Goal: Navigation & Orientation: Find specific page/section

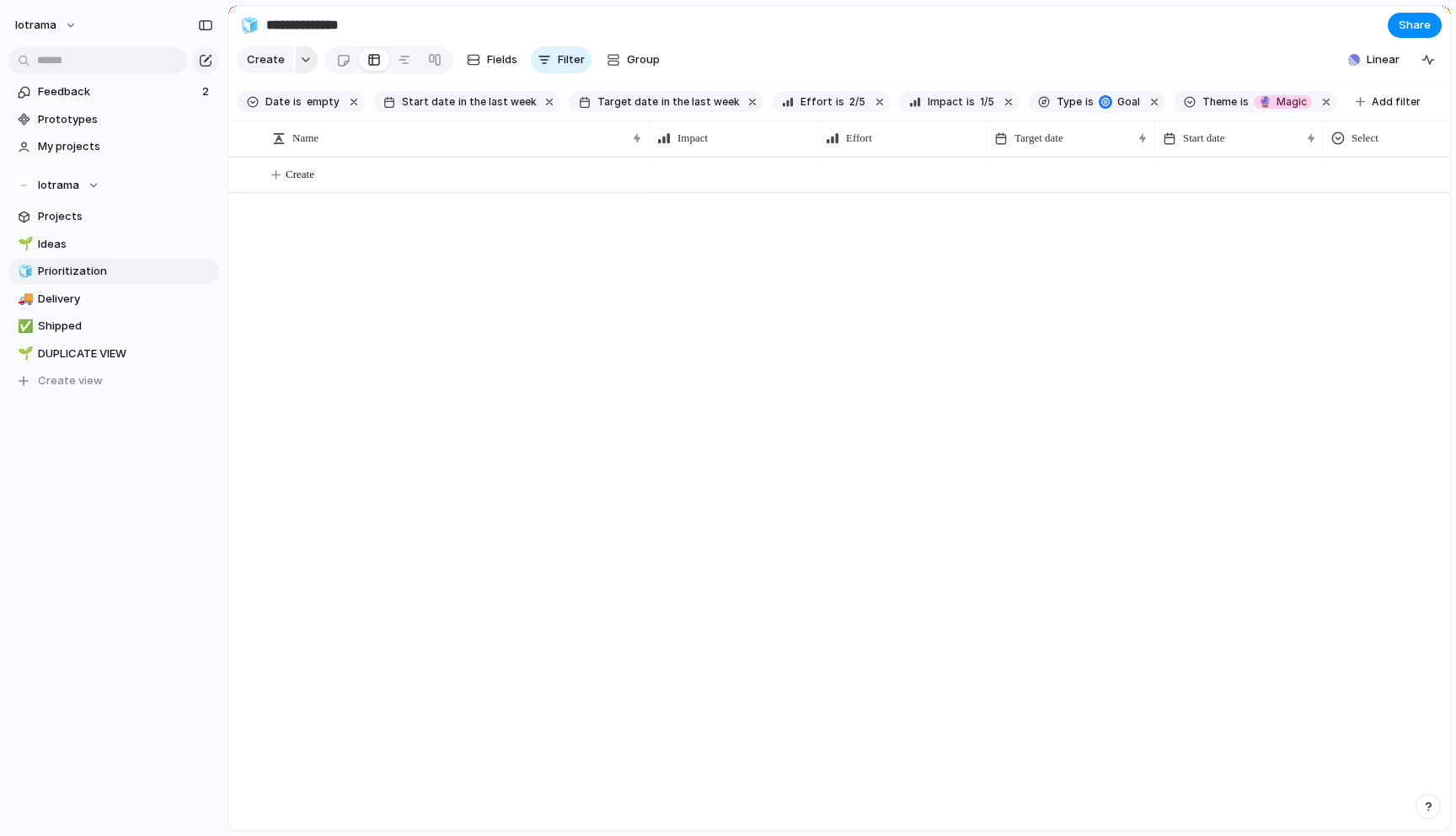
click at [300, 63] on button "button" at bounding box center [307, 59] width 22 height 27
click at [477, 279] on div "Goal Program Initiative Launch Project Customize" at bounding box center [728, 418] width 1456 height 836
click at [399, 62] on div at bounding box center [404, 59] width 13 height 27
click at [369, 59] on div at bounding box center [374, 59] width 13 height 27
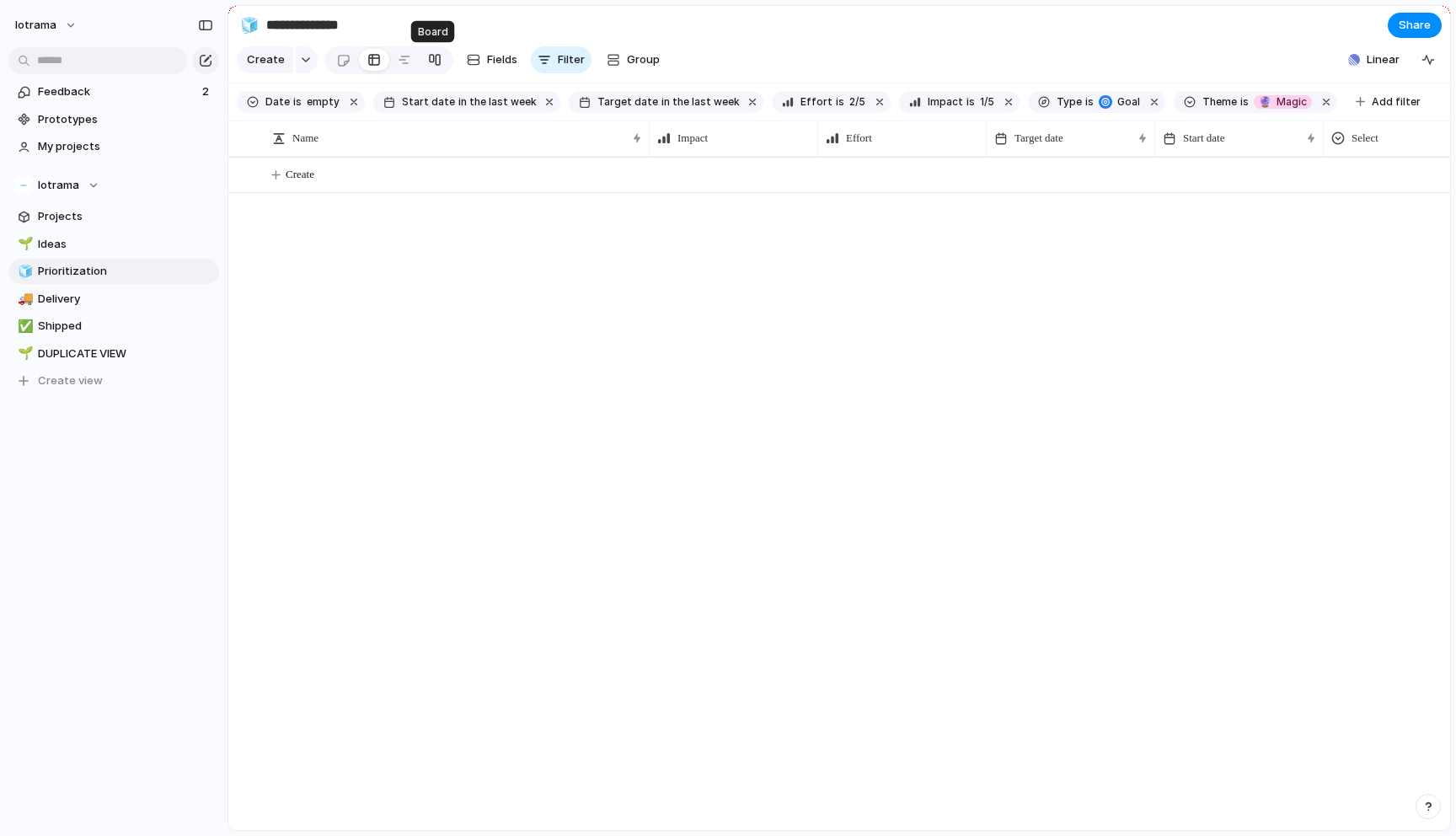
click at [430, 58] on div at bounding box center [434, 59] width 13 height 27
click at [332, 65] on link at bounding box center [343, 59] width 31 height 27
click at [368, 57] on div at bounding box center [374, 59] width 13 height 27
click at [393, 68] on link at bounding box center [404, 59] width 30 height 27
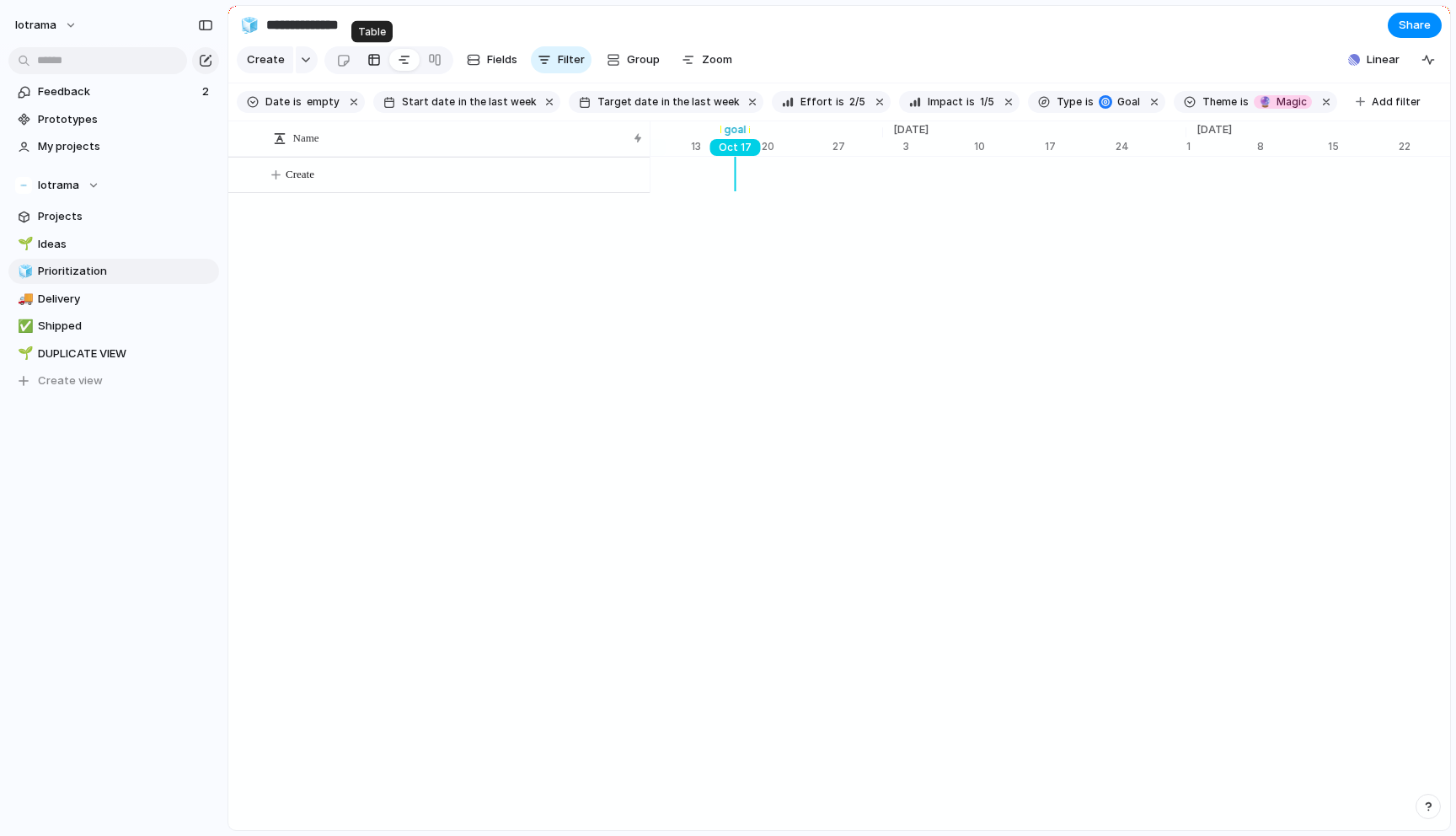
click at [374, 63] on div at bounding box center [374, 59] width 13 height 27
click at [431, 60] on div at bounding box center [434, 59] width 13 height 27
click at [398, 63] on div at bounding box center [404, 59] width 13 height 27
click at [371, 63] on div at bounding box center [374, 59] width 13 height 27
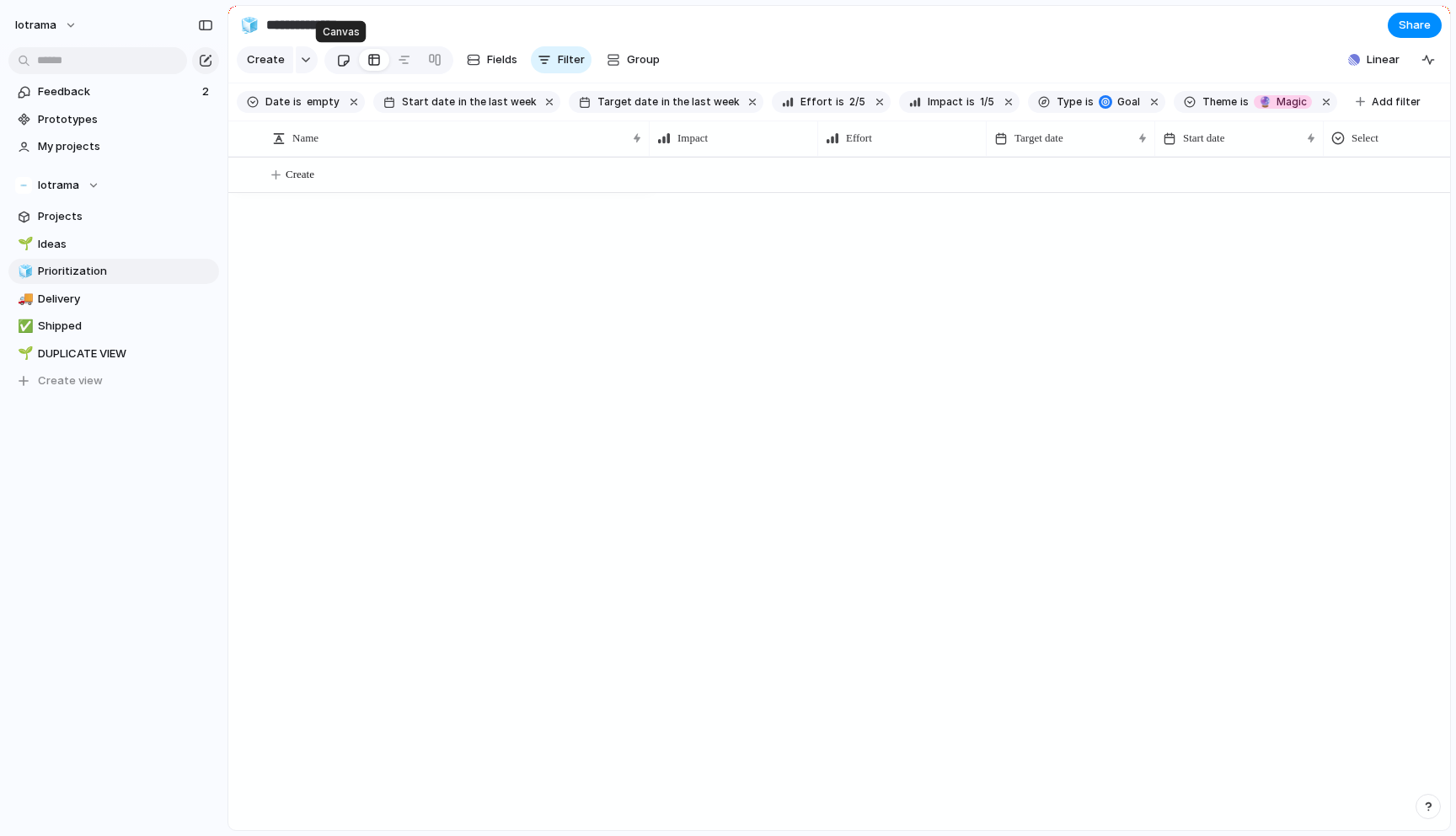
click at [332, 64] on link at bounding box center [343, 59] width 31 height 27
click at [361, 59] on link at bounding box center [374, 59] width 30 height 27
click at [400, 60] on div at bounding box center [404, 59] width 13 height 27
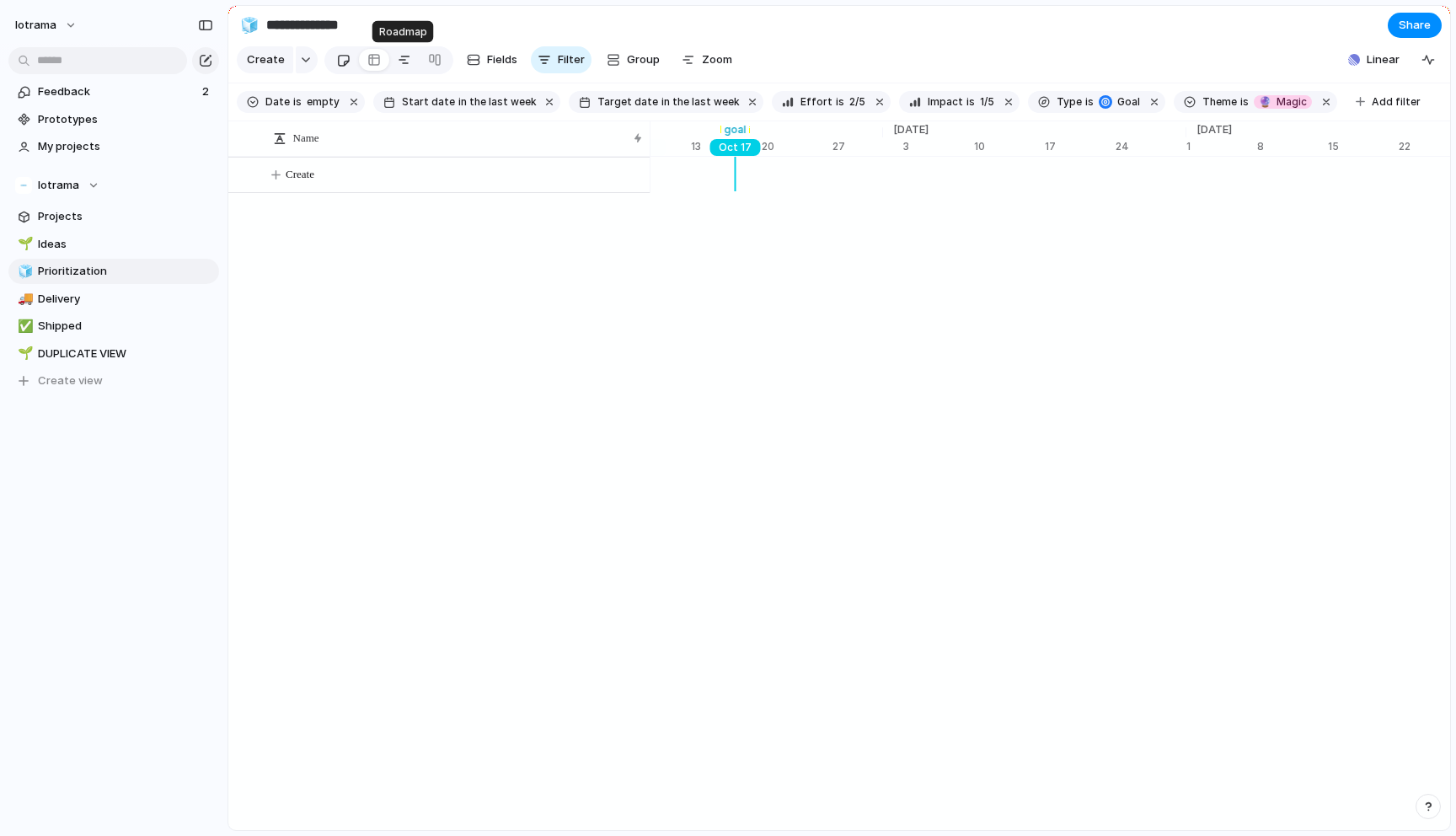
scroll to position [0, 11164]
click at [343, 60] on div at bounding box center [343, 59] width 14 height 27
